Goal: Task Accomplishment & Management: Use online tool/utility

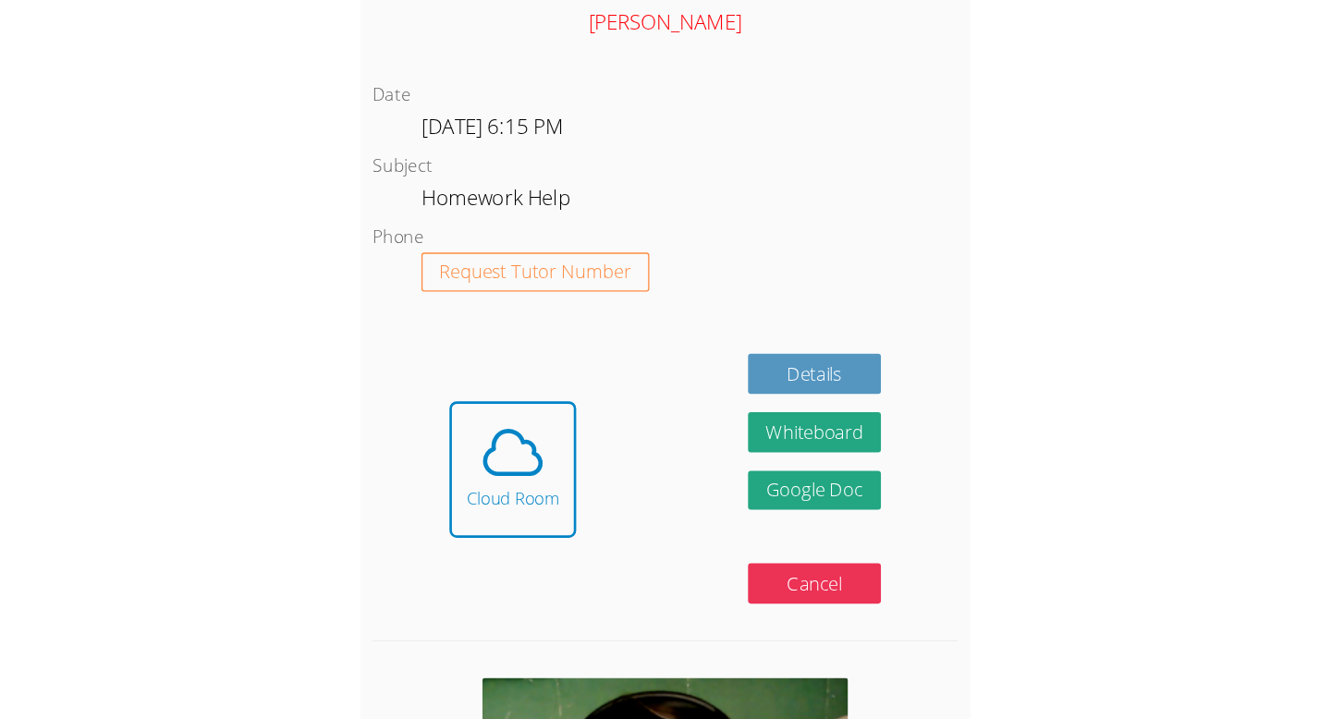
scroll to position [808, 0]
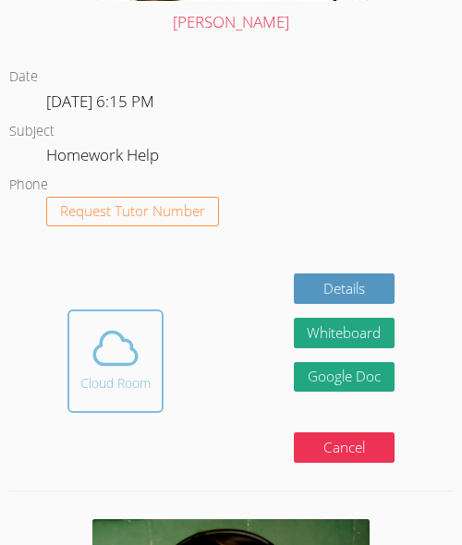
click at [140, 387] on div "Cloud Room" at bounding box center [115, 383] width 70 height 18
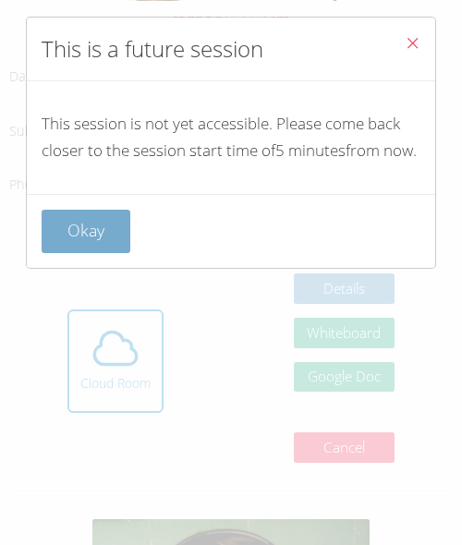
click at [79, 253] on button "Okay" at bounding box center [86, 231] width 89 height 43
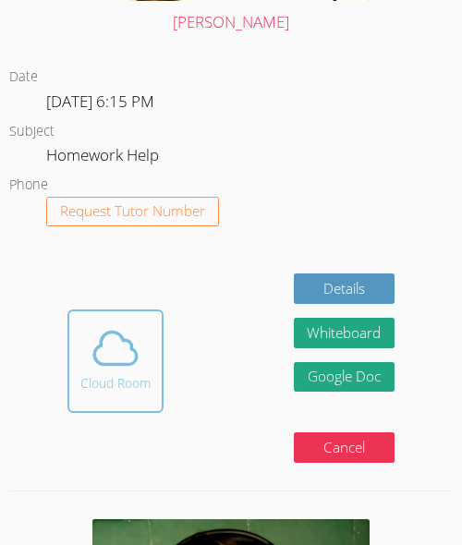
click at [125, 382] on div "Cloud Room" at bounding box center [115, 383] width 70 height 18
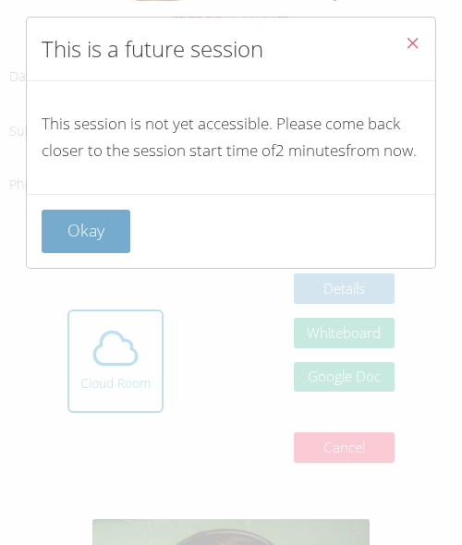
click at [87, 253] on button "Okay" at bounding box center [86, 231] width 89 height 43
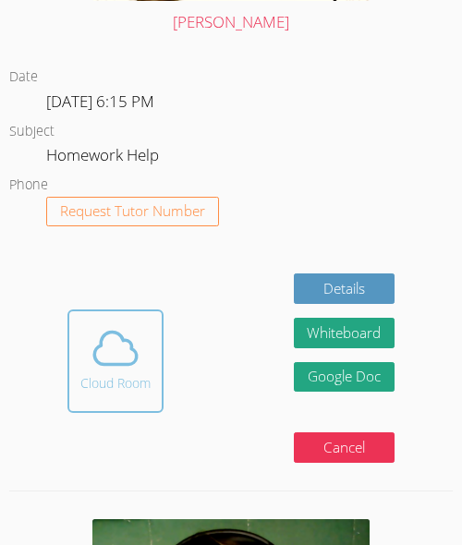
click at [109, 349] on icon at bounding box center [116, 349] width 52 height 52
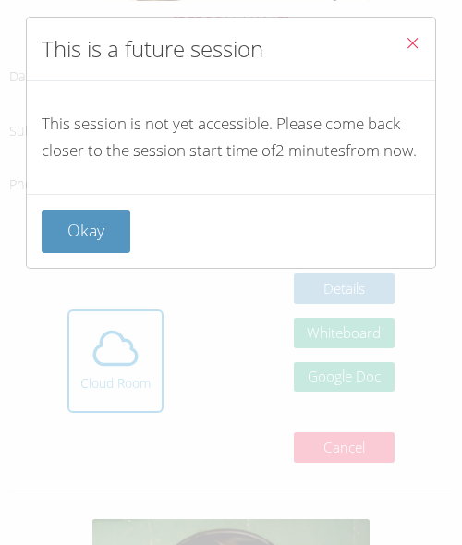
click at [54, 194] on div "This session is not yet accessible. Please come back closer to the session star…" at bounding box center [231, 137] width 409 height 113
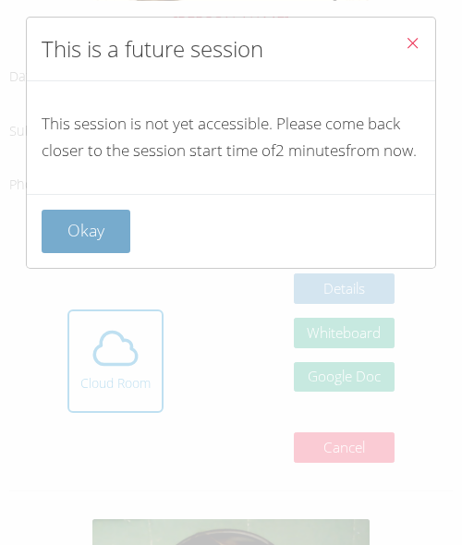
click at [89, 253] on button "Okay" at bounding box center [86, 231] width 89 height 43
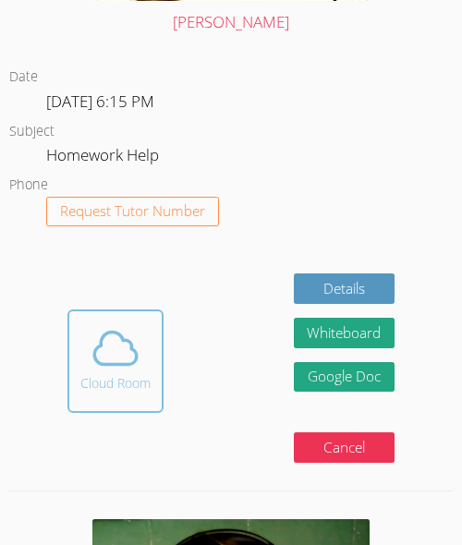
click at [127, 387] on div "Cloud Room" at bounding box center [115, 383] width 70 height 18
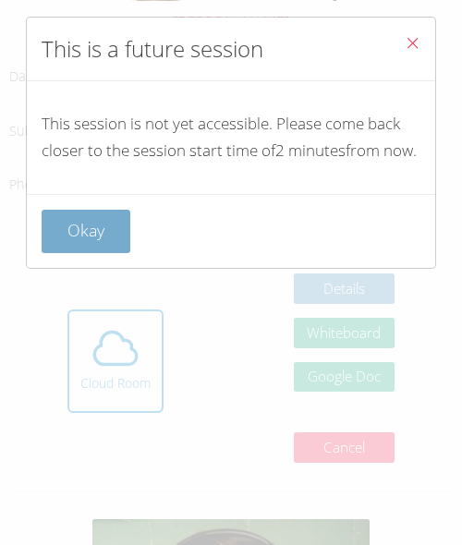
click at [91, 253] on button "Okay" at bounding box center [86, 231] width 89 height 43
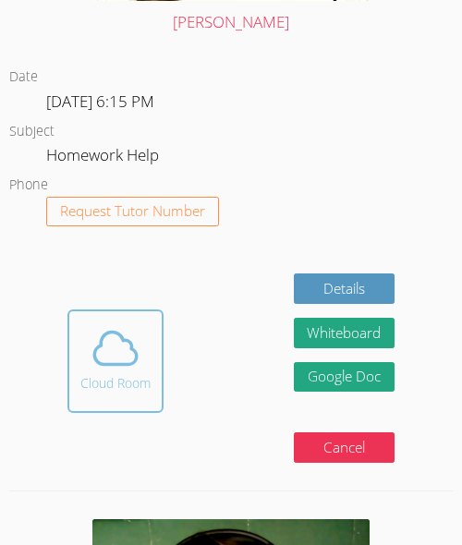
click at [151, 360] on span at bounding box center [115, 349] width 70 height 52
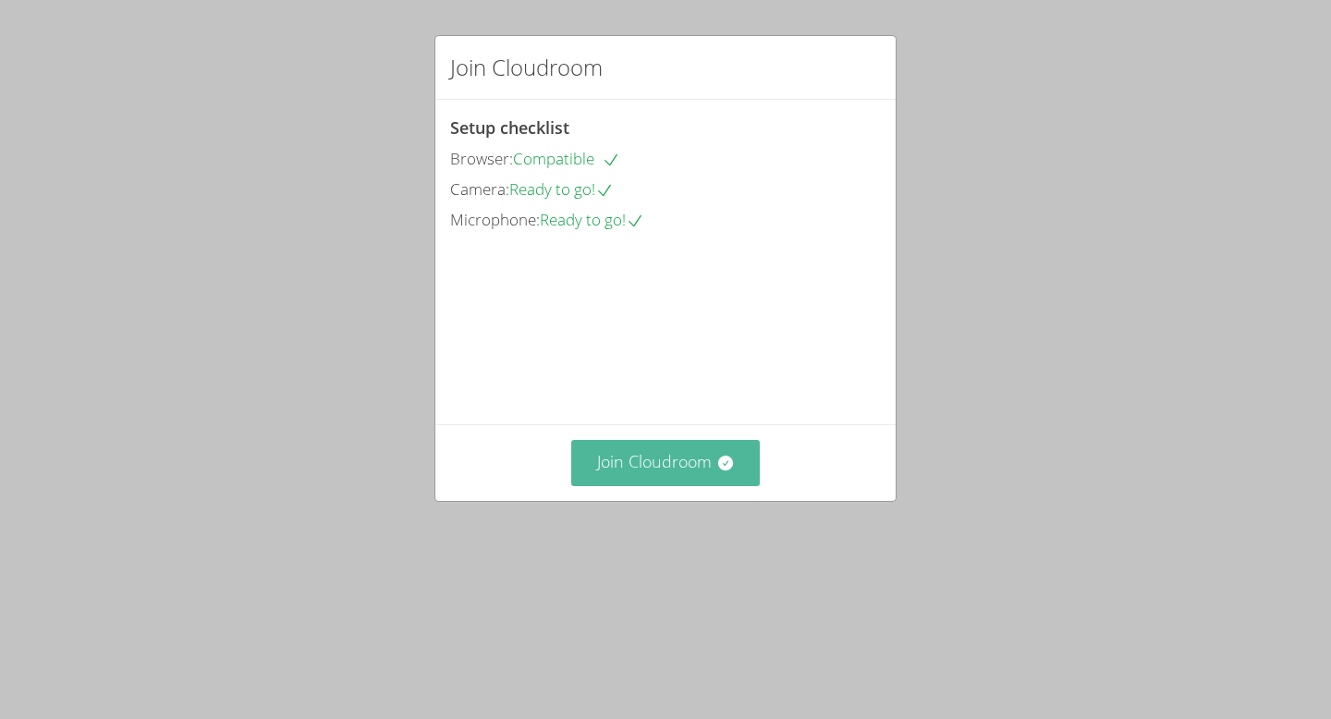
click at [461, 485] on button "Join Cloudroom" at bounding box center [665, 462] width 189 height 45
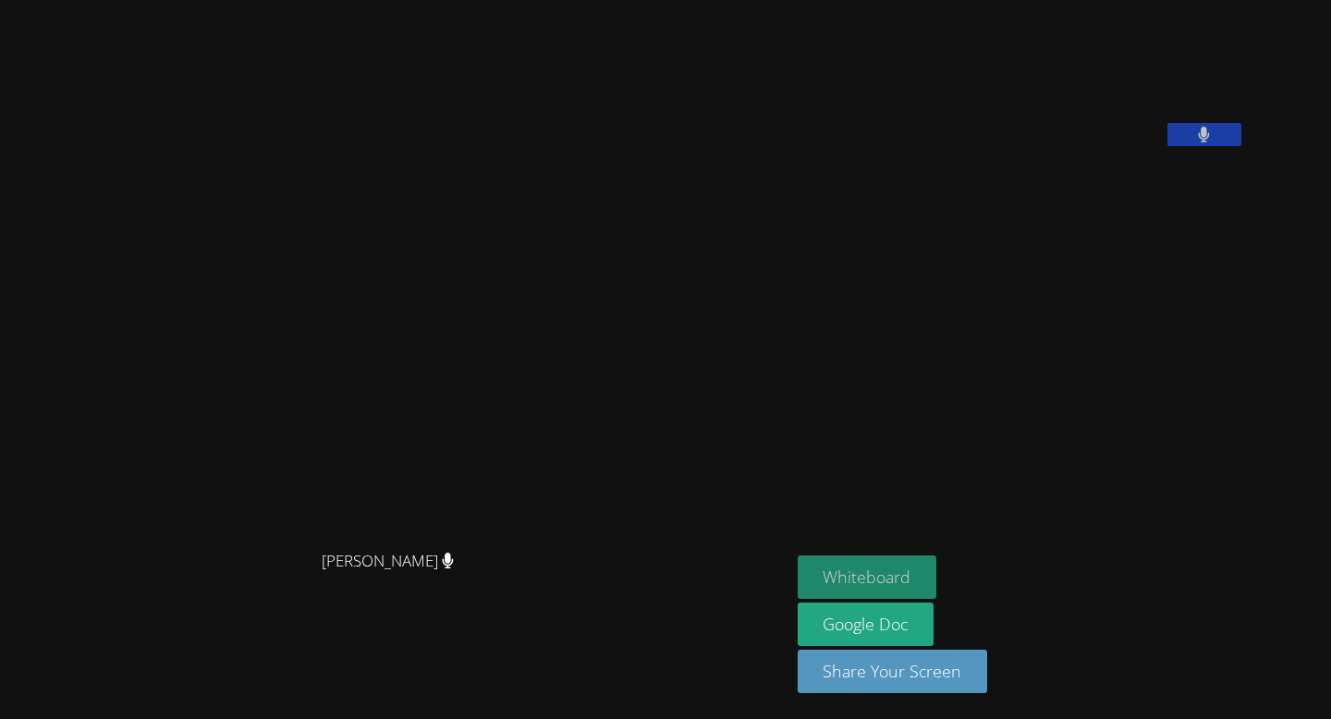
click at [461, 544] on button "Whiteboard" at bounding box center [868, 577] width 140 height 43
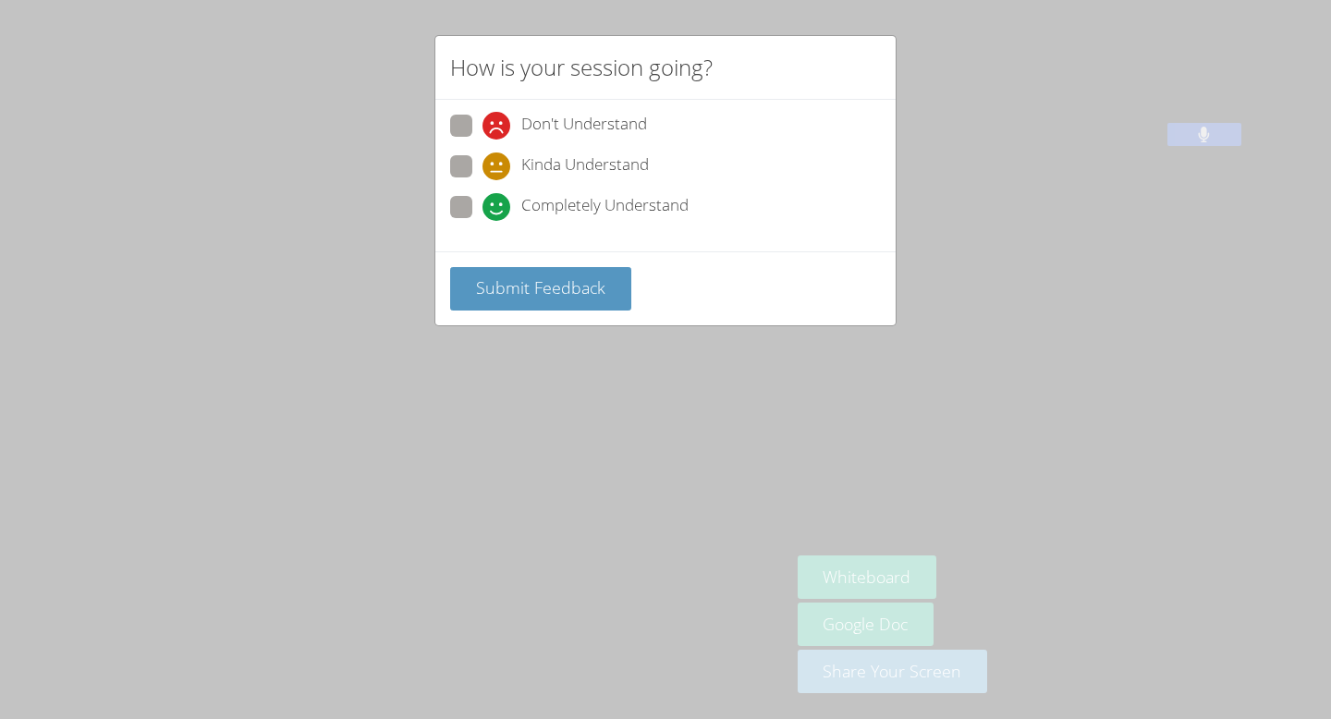
click at [461, 214] on span "Completely Understand" at bounding box center [604, 207] width 167 height 28
click at [461, 212] on input "Completely Understand" at bounding box center [490, 204] width 16 height 16
radio input "true"
click at [461, 283] on span "Submit Feedback" at bounding box center [540, 287] width 129 height 22
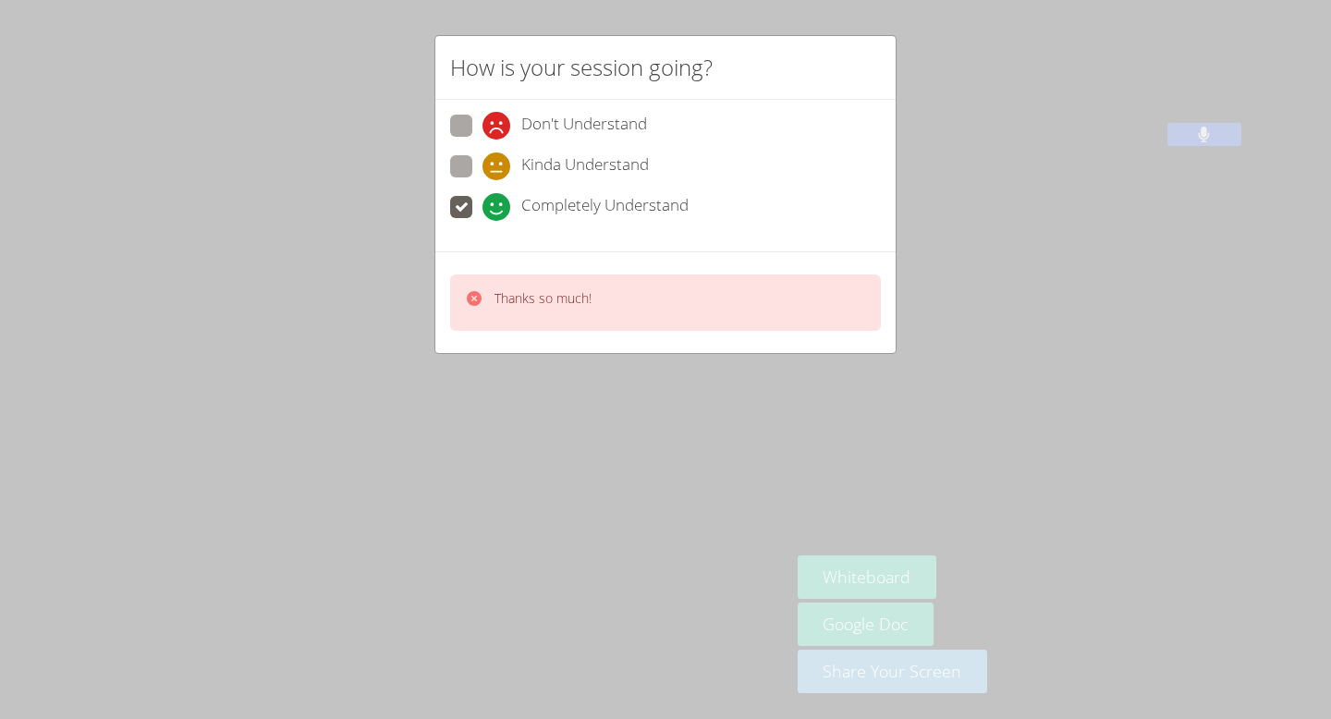
click at [461, 391] on div "How is your session going? Don't Understand Kinda Understand Completely Underst…" at bounding box center [665, 359] width 1331 height 719
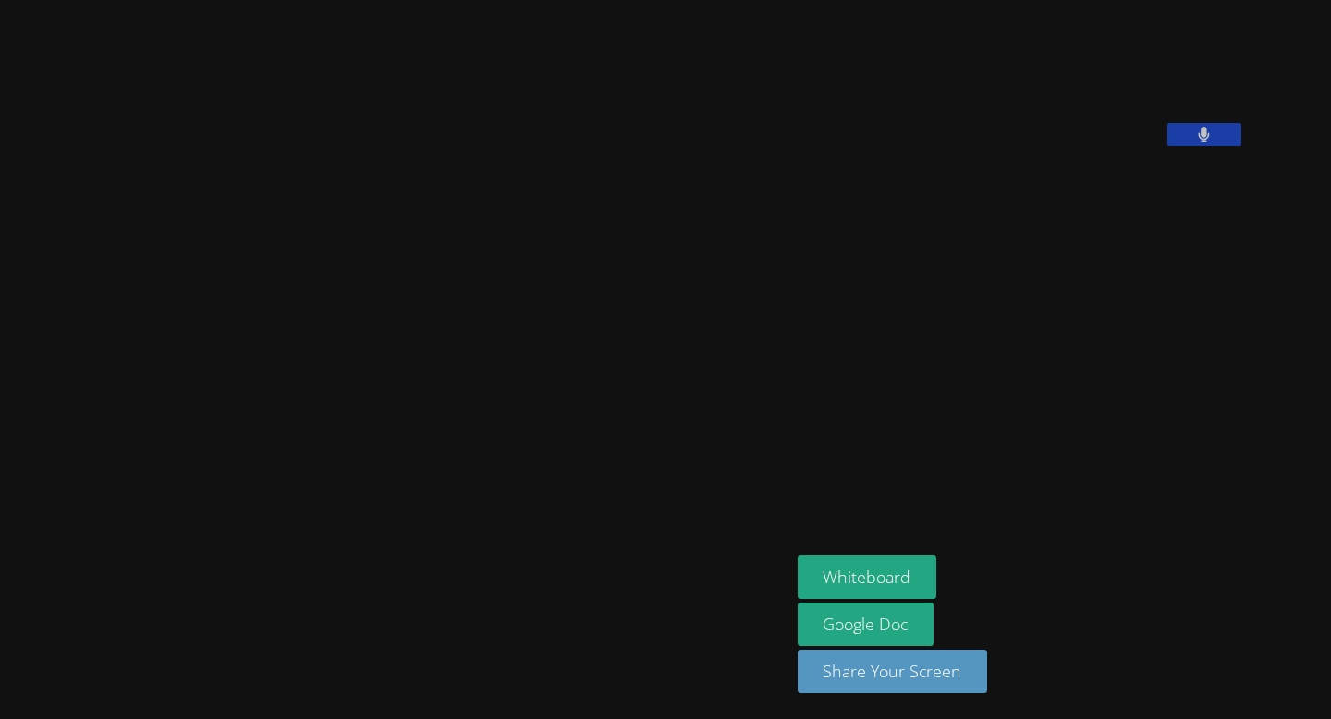
click at [461, 146] on button at bounding box center [1204, 134] width 74 height 23
click at [461, 142] on icon at bounding box center [1203, 135] width 19 height 16
